Goal: Find specific page/section: Find specific page/section

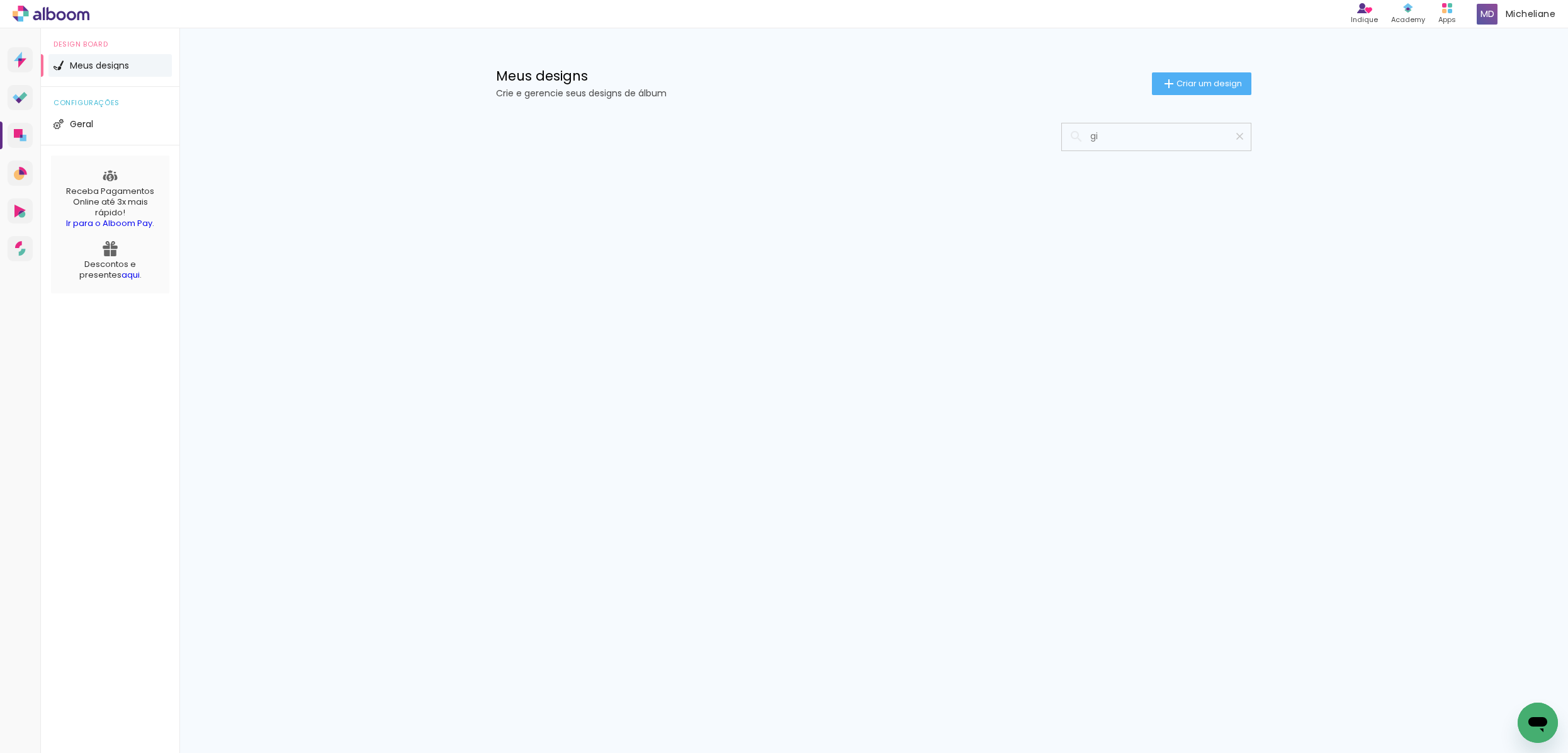
type input "gi"
type paper-input "gi"
click at [1240, 131] on iron-icon at bounding box center [1239, 136] width 12 height 12
